Goal: Information Seeking & Learning: Check status

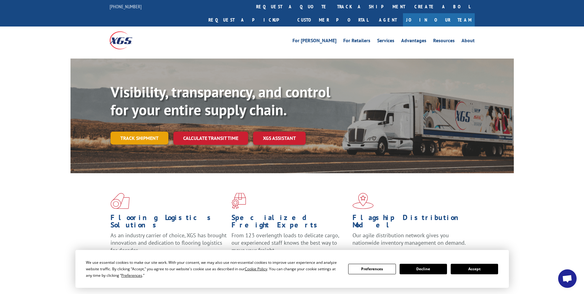
click at [159, 131] on link "Track shipment" at bounding box center [140, 137] width 58 height 13
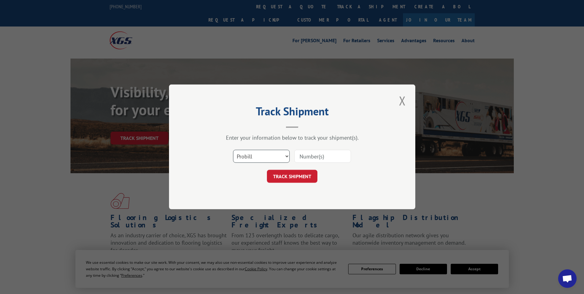
click at [239, 155] on select "Select category... Probill BOL PO" at bounding box center [261, 156] width 57 height 13
click at [233, 150] on select "Select category... Probill BOL PO" at bounding box center [261, 156] width 57 height 13
click at [305, 157] on input at bounding box center [322, 156] width 57 height 13
click at [273, 156] on select "Select category... Probill BOL PO" at bounding box center [261, 156] width 57 height 13
select select "probill"
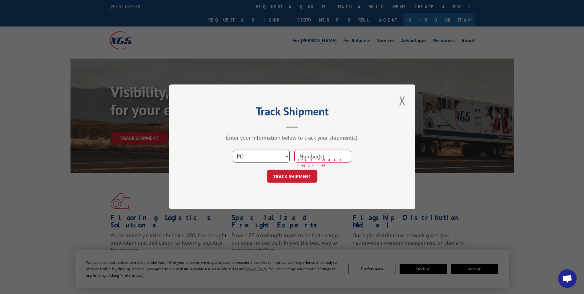
click at [233, 150] on select "Select category... Probill BOL PO" at bounding box center [261, 156] width 57 height 13
click at [312, 157] on input at bounding box center [322, 156] width 57 height 13
type input "17152956"
click at [267, 170] on button "TRACK SHIPMENT" at bounding box center [292, 176] width 50 height 13
